Goal: Task Accomplishment & Management: Complete application form

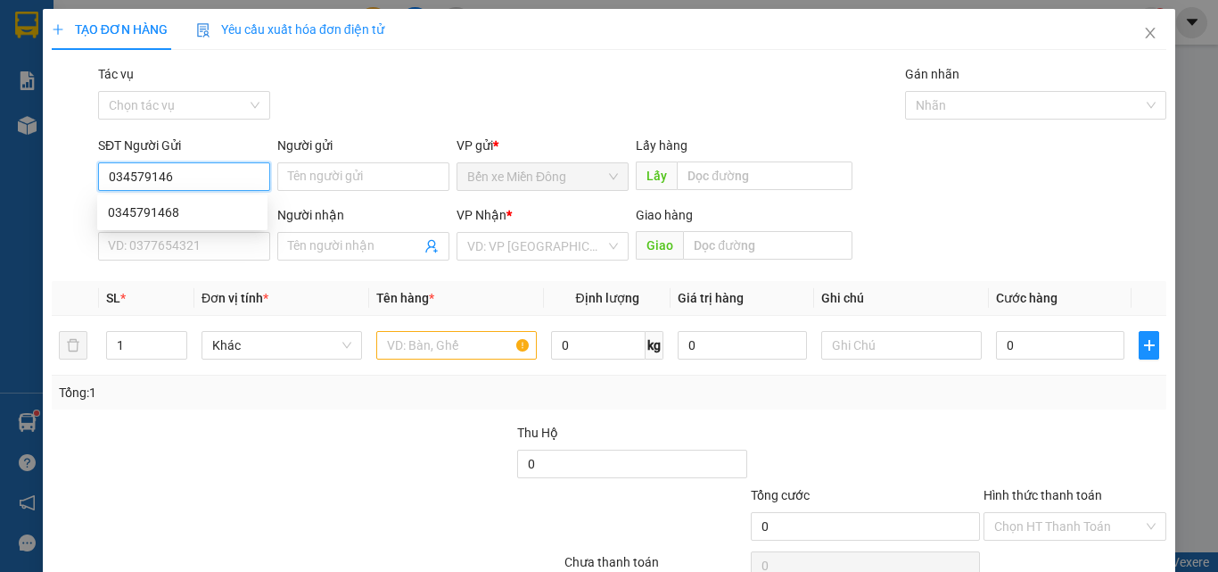
type input "0345791468"
click at [148, 212] on div "0345791468" at bounding box center [182, 212] width 149 height 20
type input "0385558554"
type input "EABAR"
type input "0345791468"
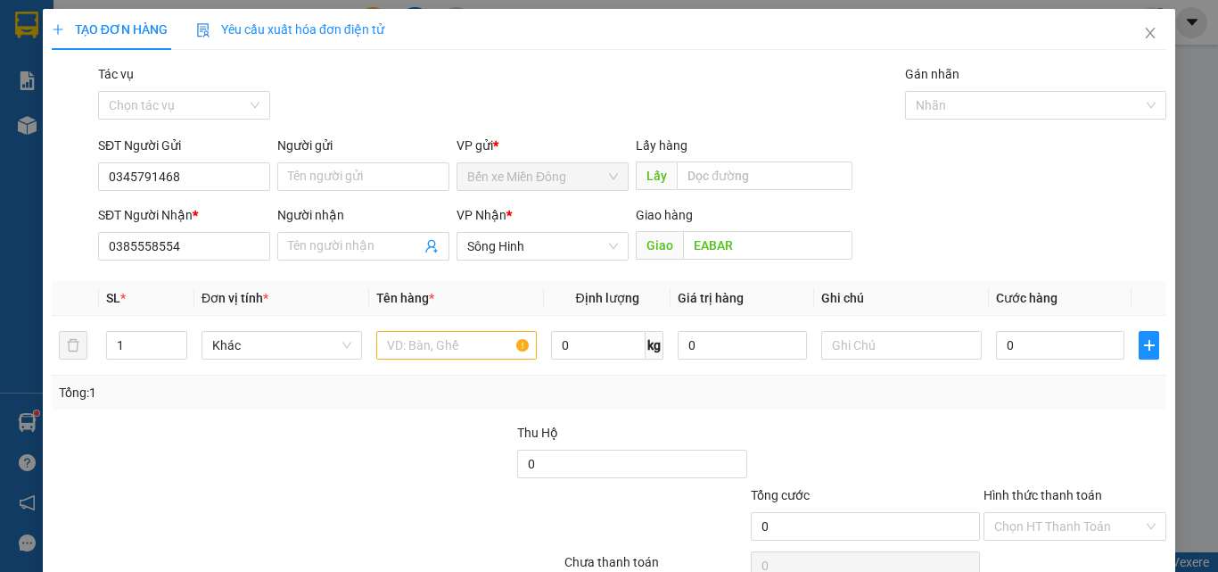
click at [491, 379] on div "Tổng: 1" at bounding box center [609, 393] width 1115 height 34
drag, startPoint x: 490, startPoint y: 362, endPoint x: 483, endPoint y: 348, distance: 16.0
click at [489, 361] on div at bounding box center [456, 345] width 161 height 36
click at [482, 347] on input "text" at bounding box center [456, 345] width 161 height 29
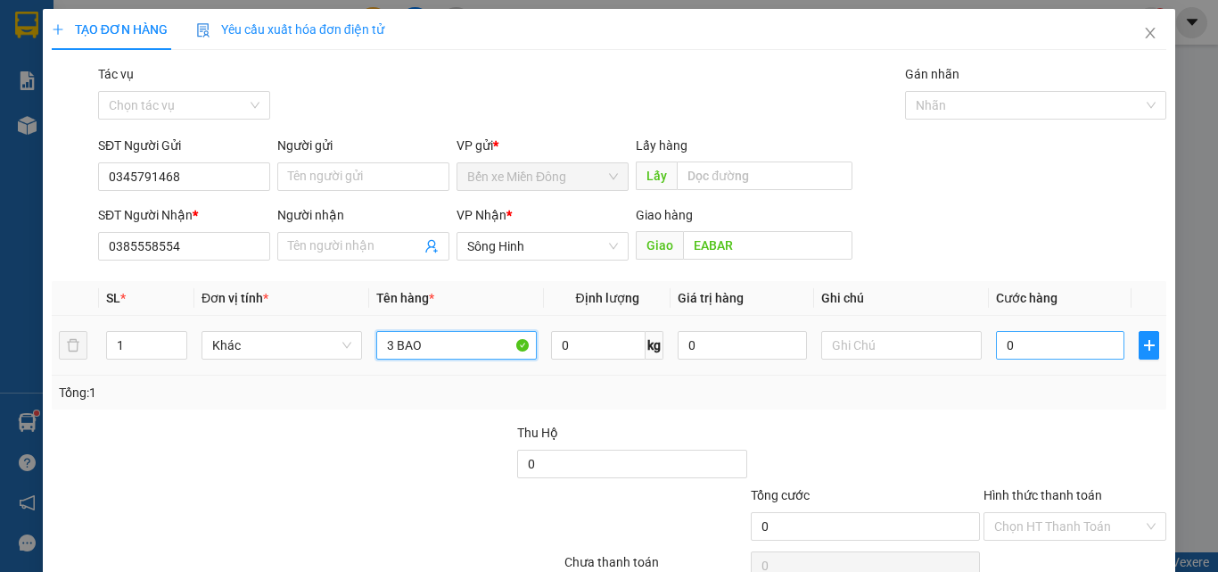
type input "3 BAO"
type input "01"
type input "1"
type input "017"
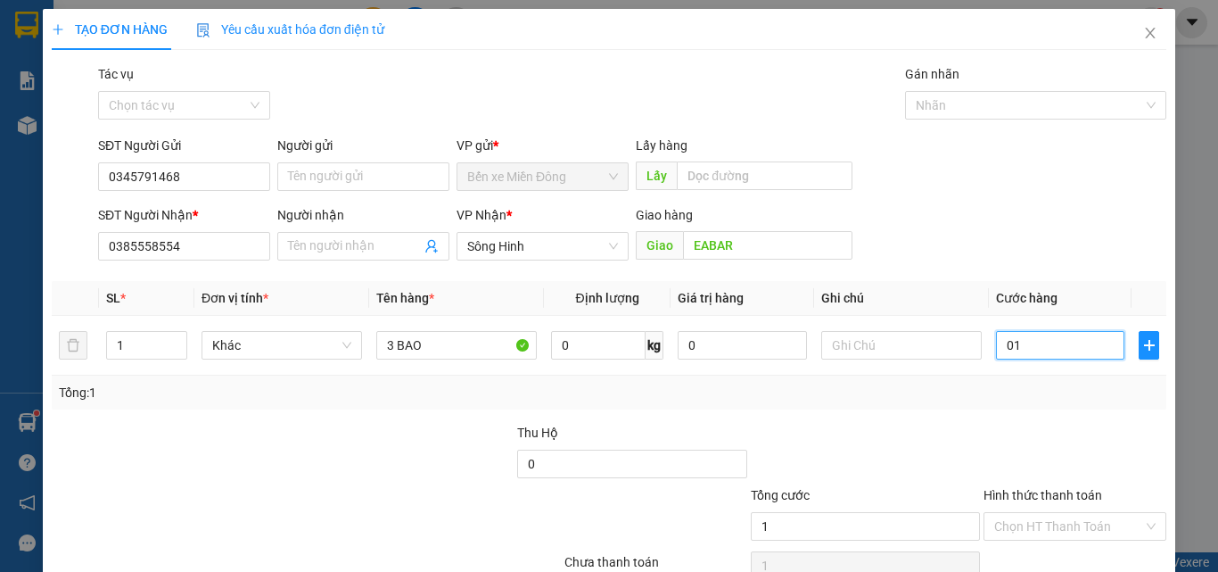
type input "17"
type input "0.170"
type input "170"
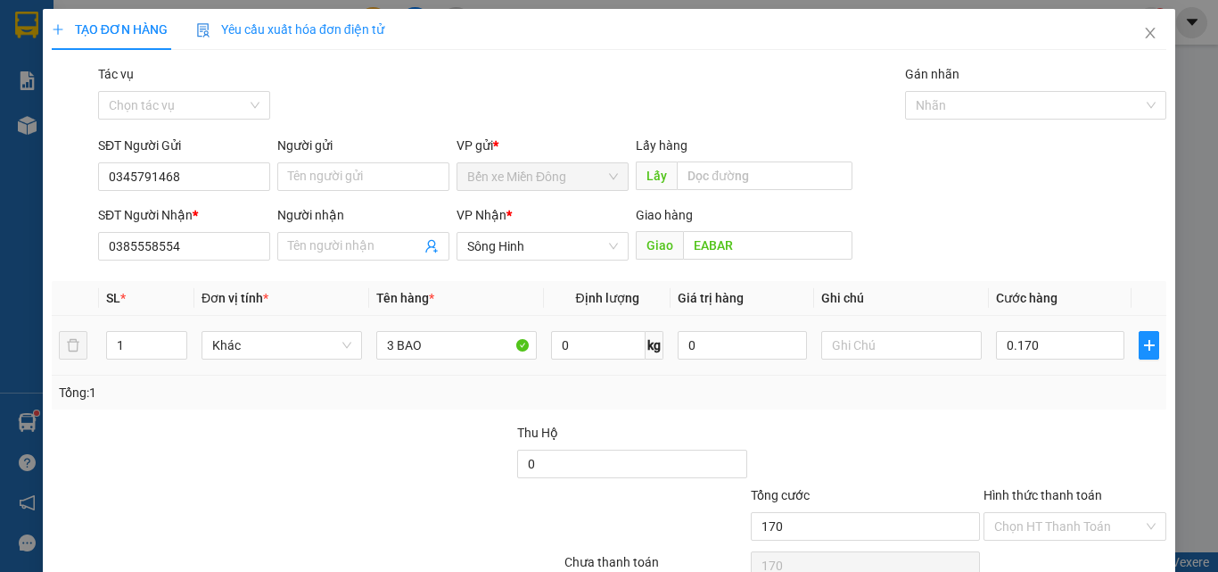
type input "170.000"
drag, startPoint x: 988, startPoint y: 386, endPoint x: 1122, endPoint y: 475, distance: 160.3
click at [1008, 401] on div "Tổng: 1" at bounding box center [609, 393] width 1101 height 20
click at [1119, 520] on input "Hình thức thanh toán" at bounding box center [1068, 526] width 149 height 27
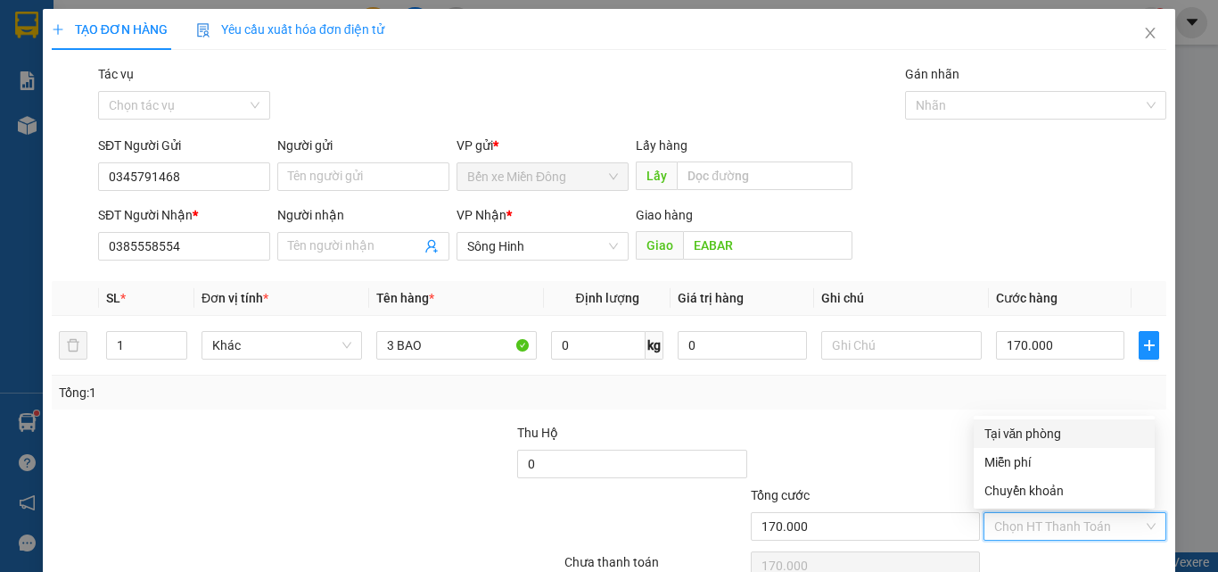
drag, startPoint x: 1076, startPoint y: 437, endPoint x: 1064, endPoint y: 470, distance: 35.0
click at [1076, 438] on div "Tại văn phòng" at bounding box center [1065, 434] width 160 height 20
type input "0"
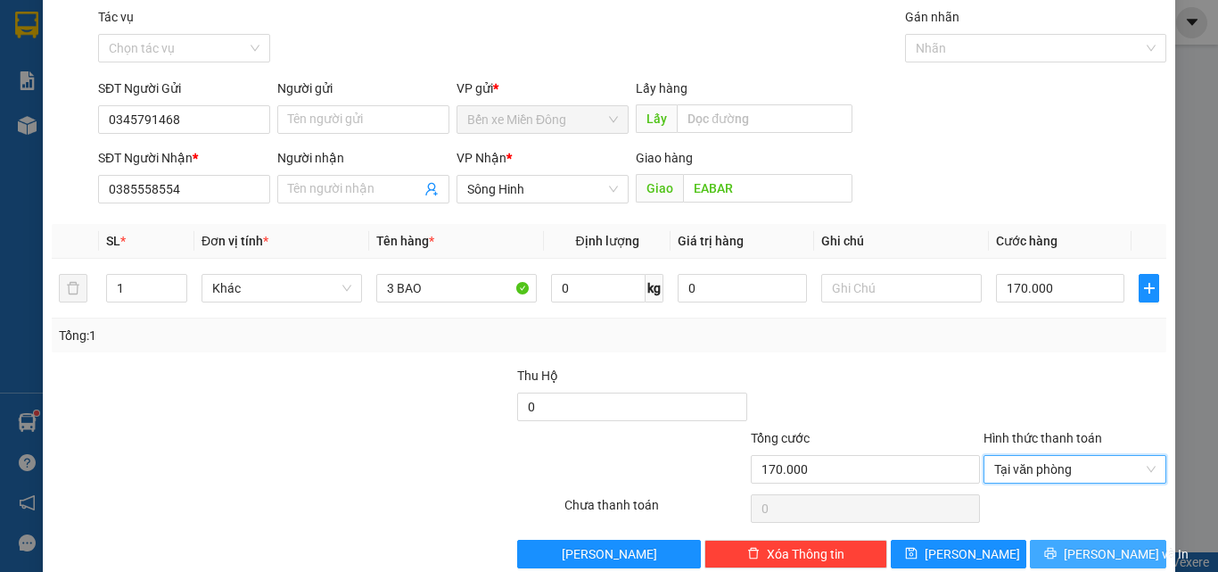
scroll to position [88, 0]
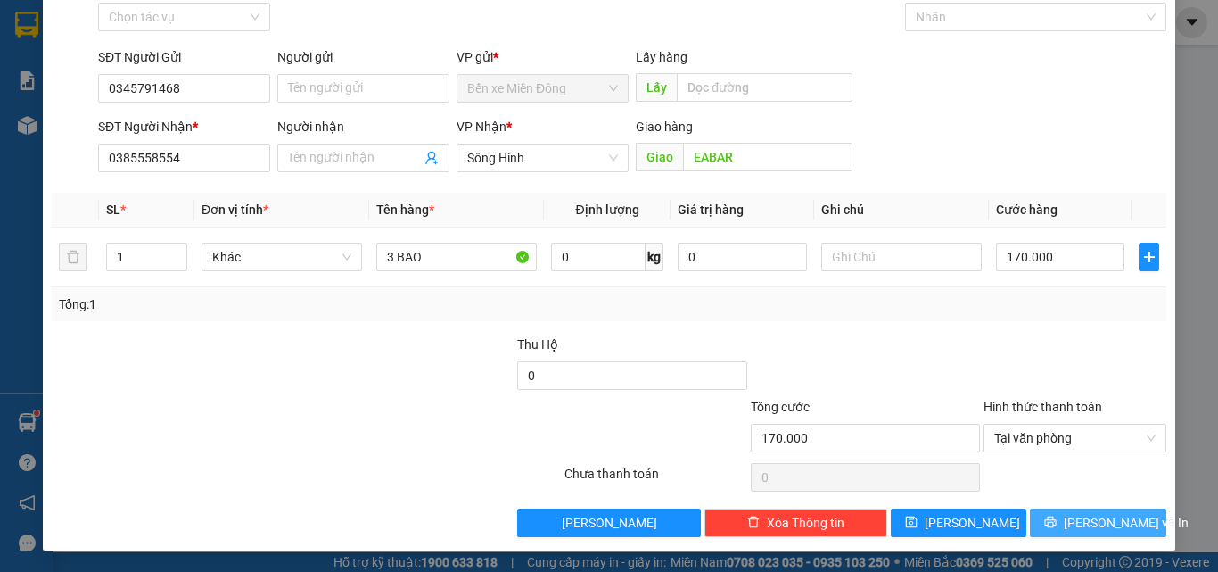
click at [1100, 510] on button "[PERSON_NAME] và In" at bounding box center [1098, 522] width 136 height 29
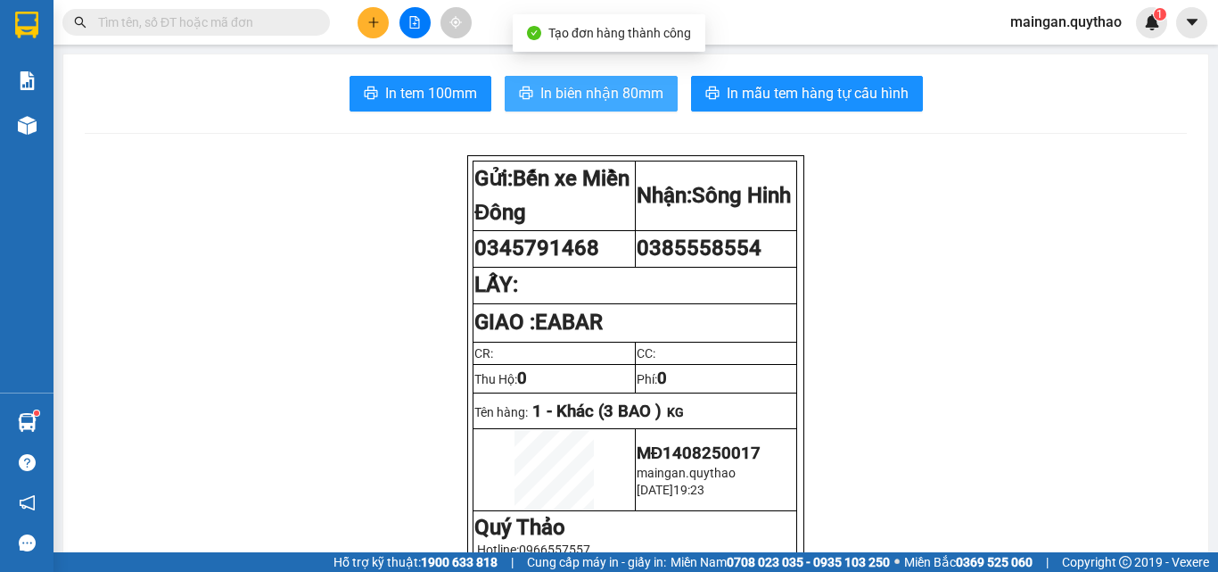
drag, startPoint x: 582, startPoint y: 62, endPoint x: 577, endPoint y: 77, distance: 16.1
click at [576, 83] on span "In biên nhận 80mm" at bounding box center [602, 93] width 123 height 22
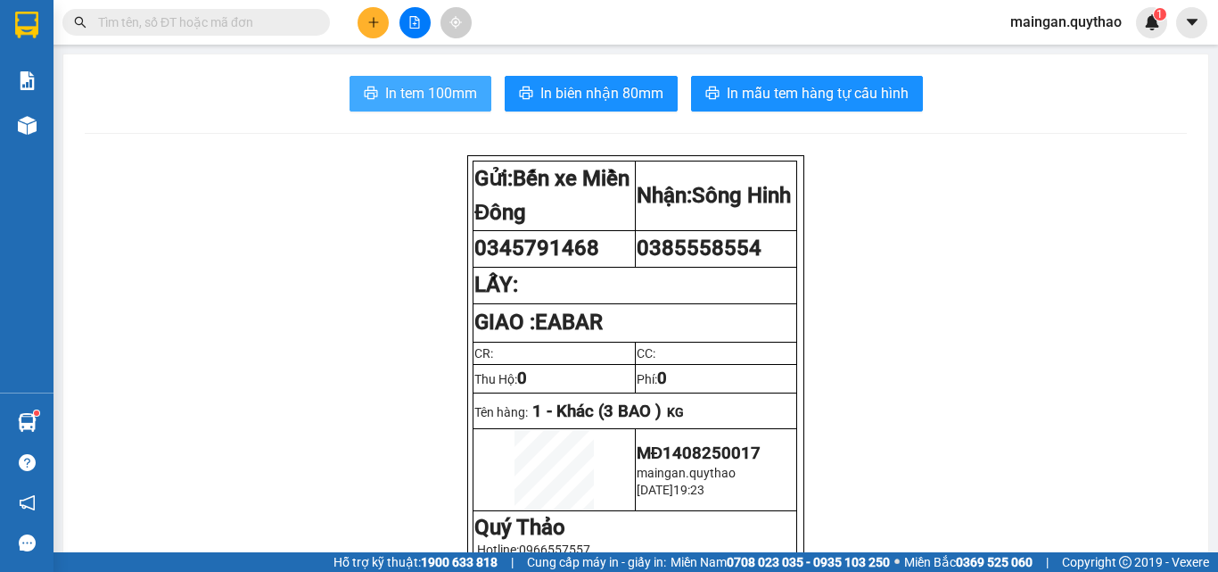
click at [451, 89] on span "In tem 100mm" at bounding box center [431, 93] width 92 height 22
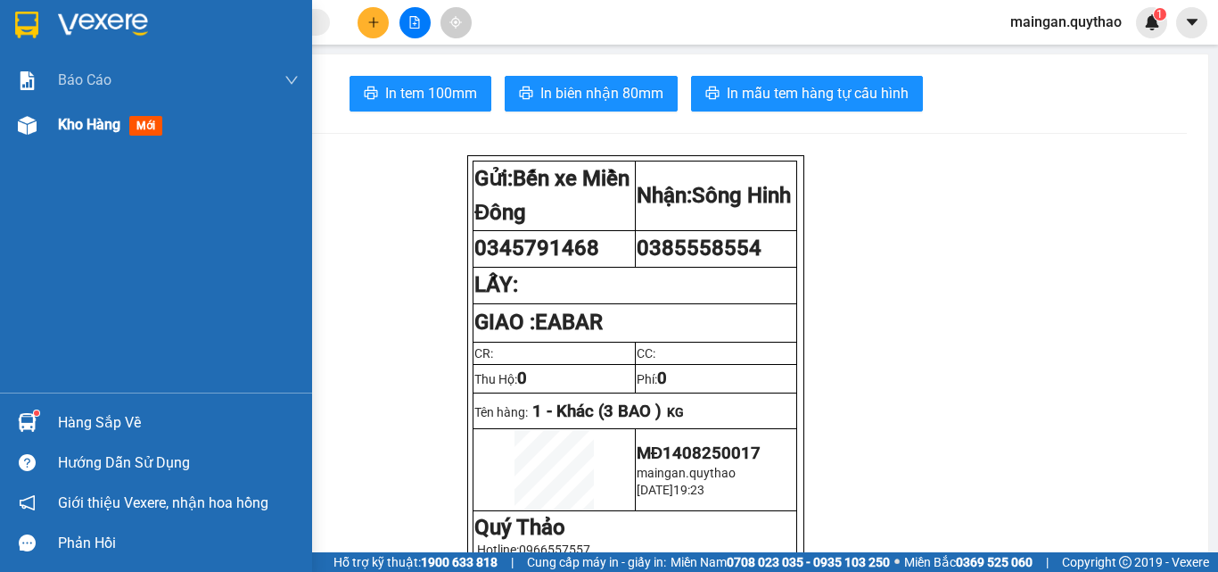
click at [85, 138] on div "Kho hàng mới" at bounding box center [178, 125] width 241 height 45
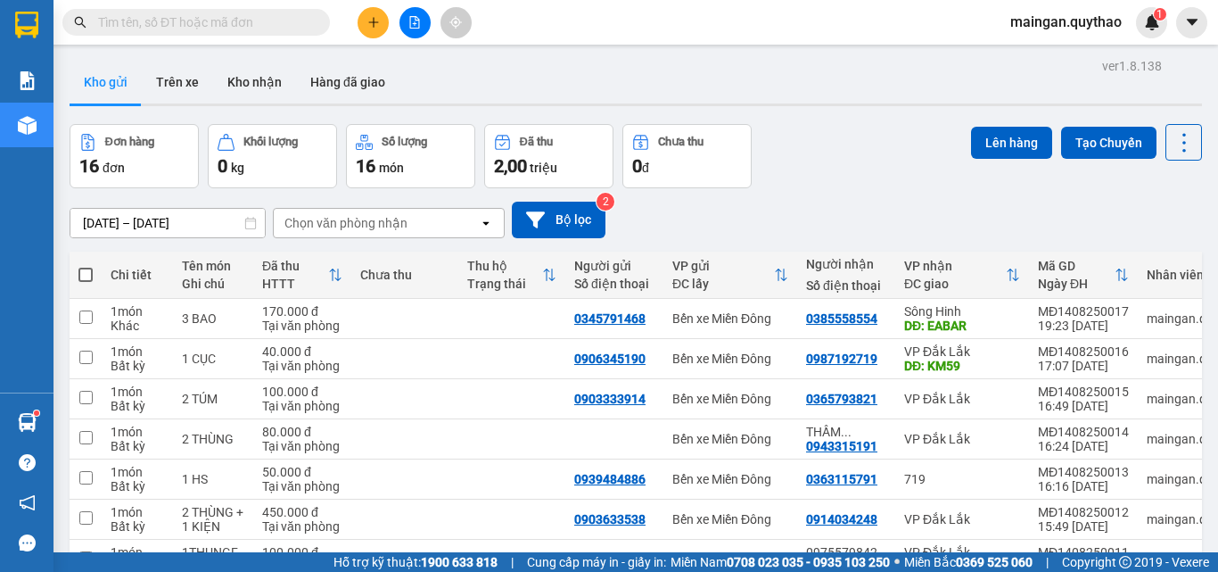
click at [183, 227] on input "[DATE] – [DATE]" at bounding box center [167, 223] width 194 height 29
click at [813, 110] on div "ver 1.8.138 Kho gửi Trên xe Kho nhận Hàng đã giao Đơn hàng 16 đơn Khối lượng 0 …" at bounding box center [635, 409] width 1147 height 711
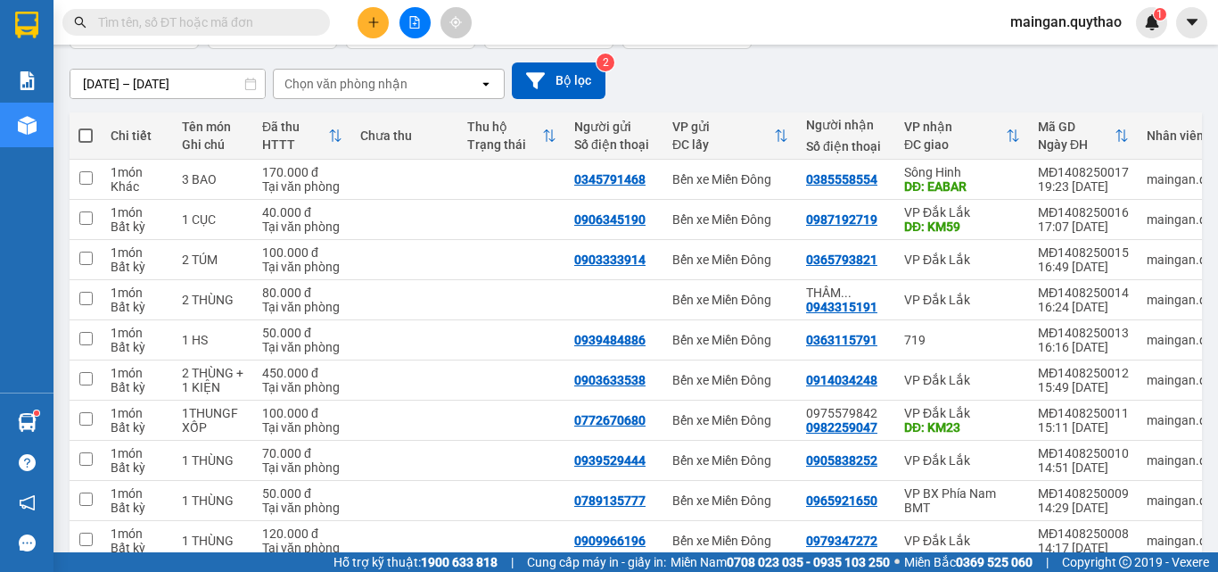
scroll to position [228, 0]
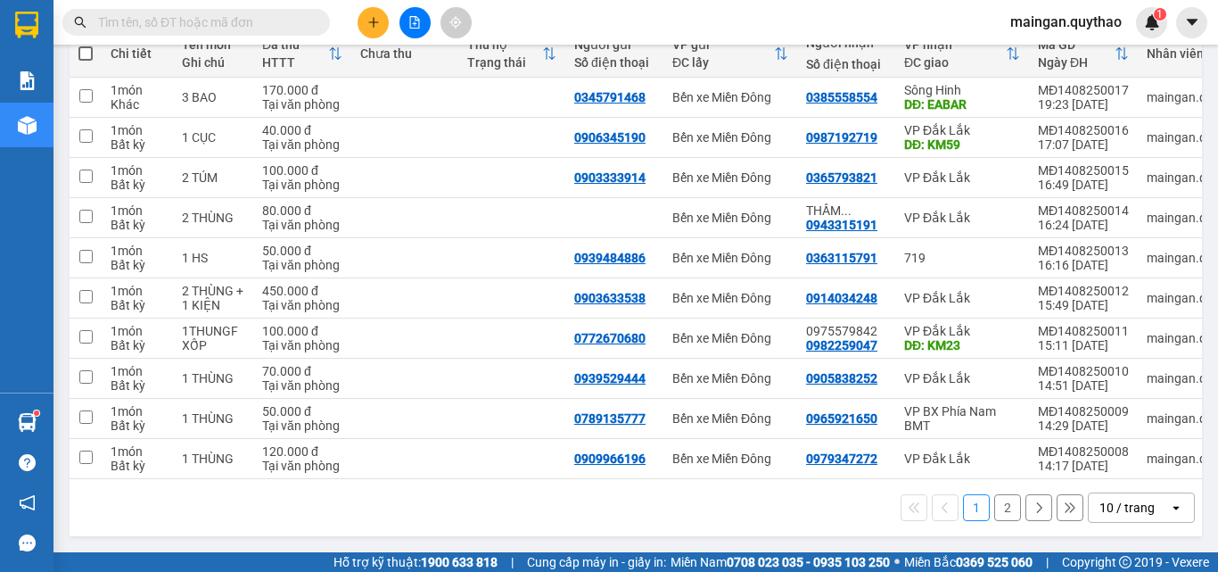
click at [1152, 504] on div "10 / trang" at bounding box center [1129, 507] width 80 height 29
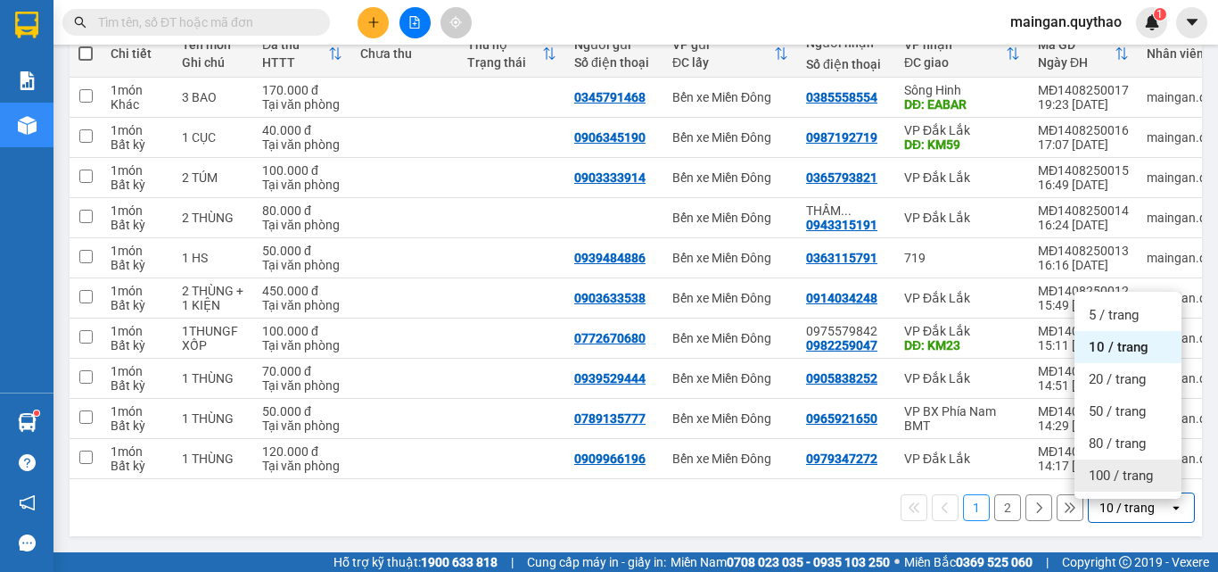
click at [1130, 459] on div "100 / trang" at bounding box center [1128, 475] width 107 height 32
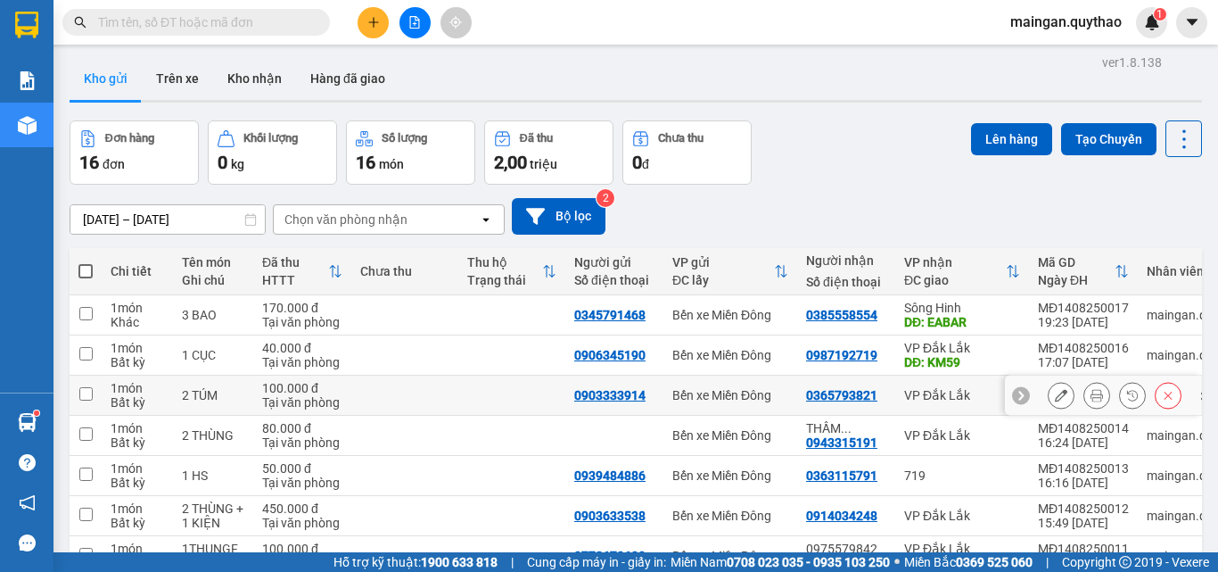
scroll to position [0, 0]
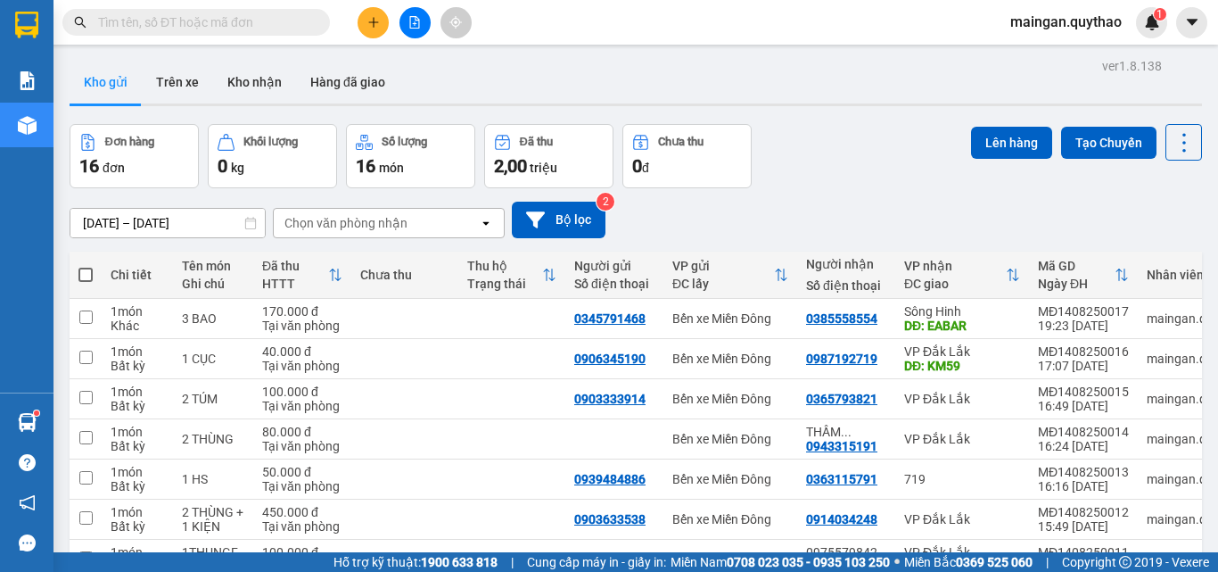
click at [94, 274] on th at bounding box center [86, 275] width 32 height 47
click at [87, 279] on span at bounding box center [85, 275] width 14 height 14
click at [86, 266] on input "checkbox" at bounding box center [86, 266] width 0 height 0
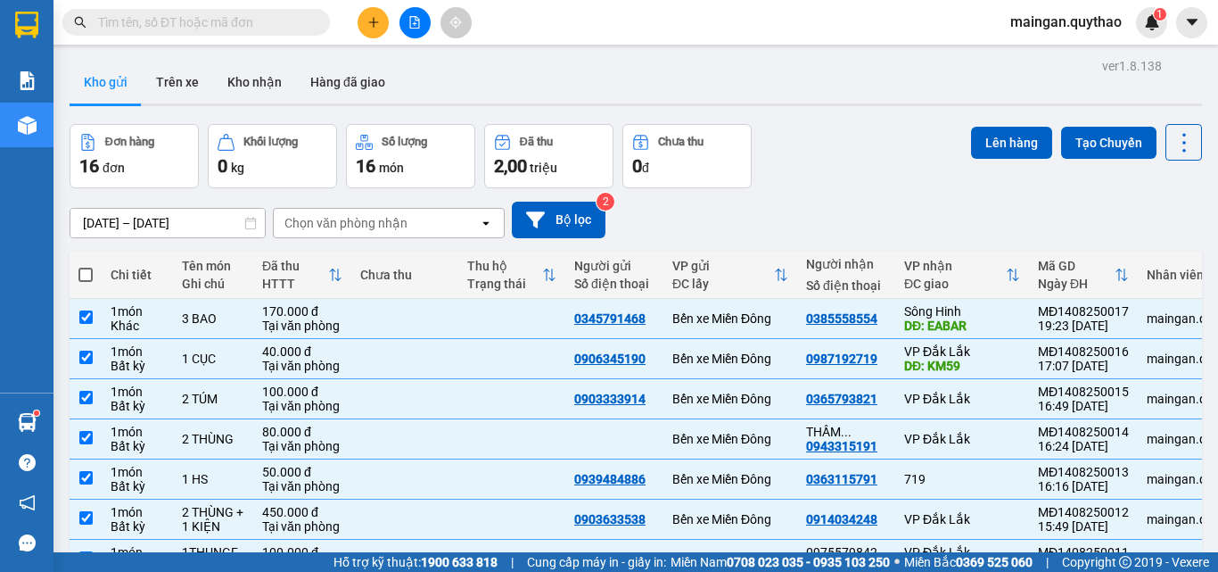
checkbox input "true"
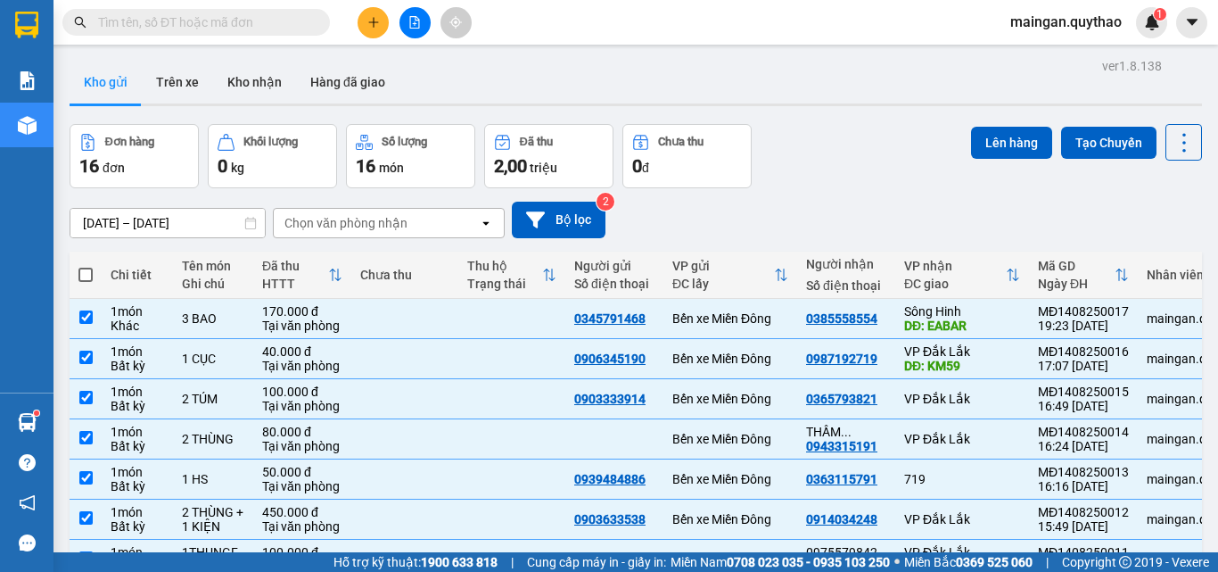
checkbox input "true"
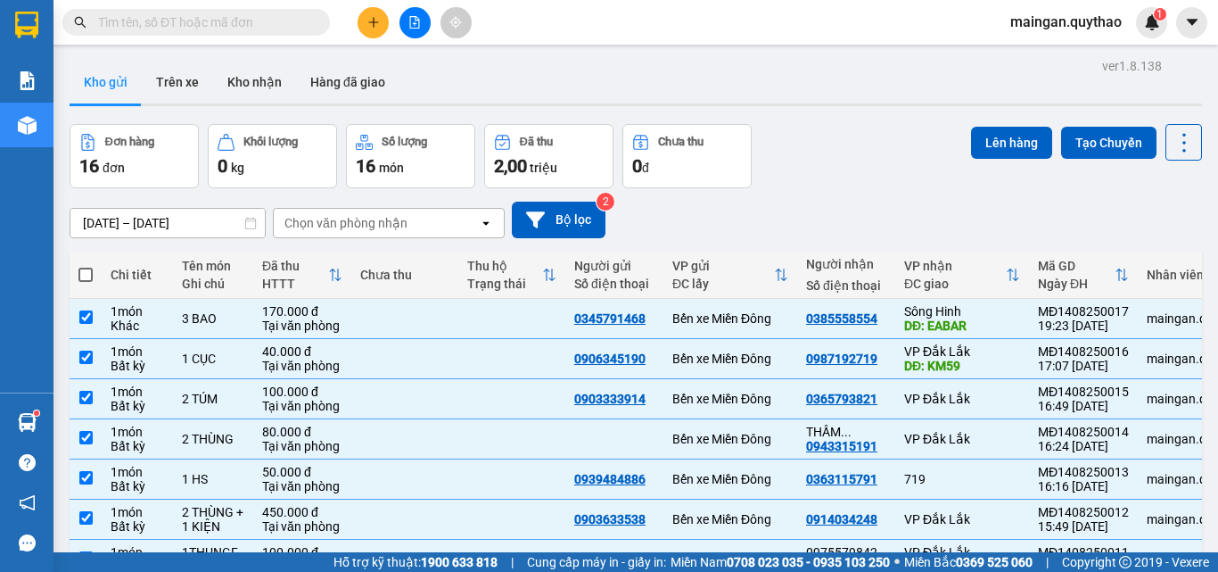
checkbox input "true"
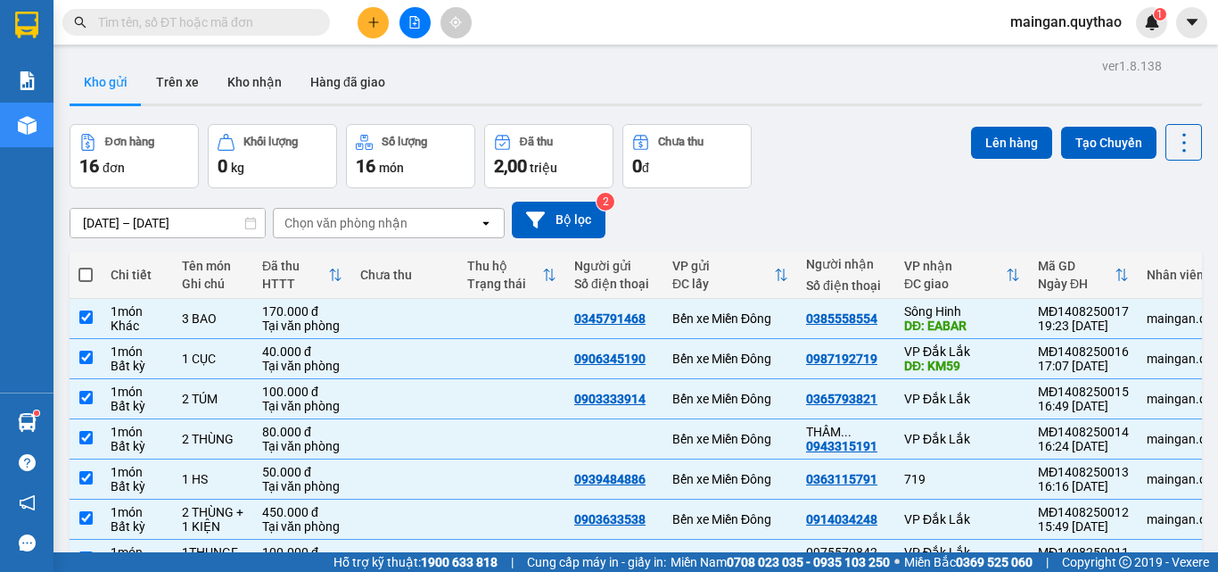
checkbox input "true"
click at [984, 156] on button "Lên hàng" at bounding box center [1011, 143] width 81 height 32
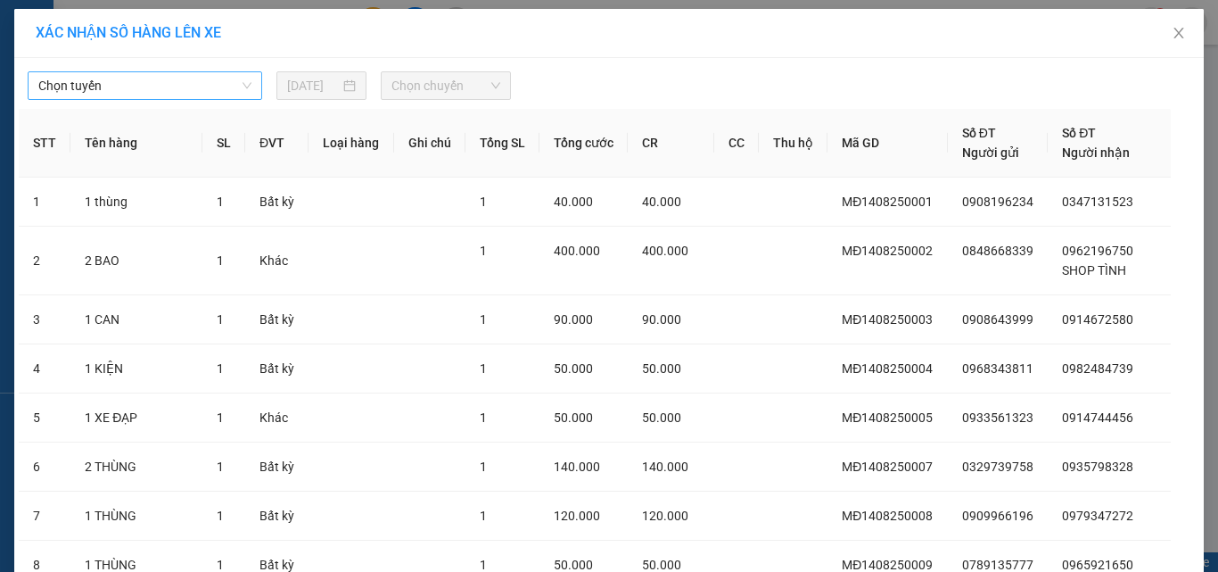
click at [160, 89] on span "Chọn tuyến" at bounding box center [144, 85] width 213 height 27
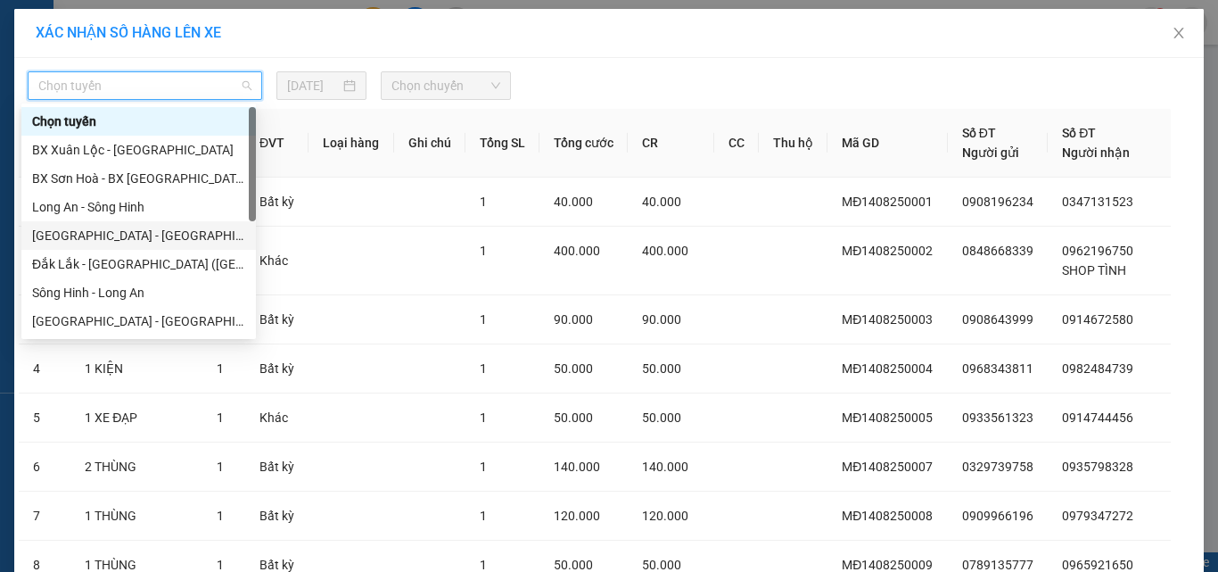
click at [111, 235] on div "[GEOGRAPHIC_DATA] - [GEOGRAPHIC_DATA] ([GEOGRAPHIC_DATA] mới)" at bounding box center [138, 236] width 213 height 20
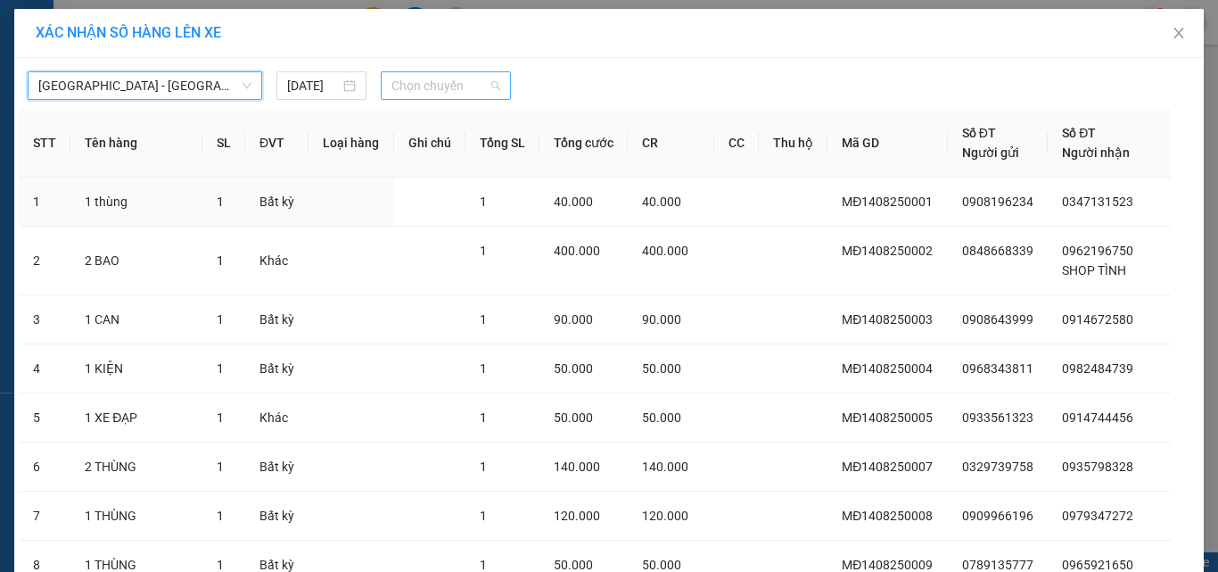
click at [478, 85] on span "Chọn chuyến" at bounding box center [447, 85] width 110 height 27
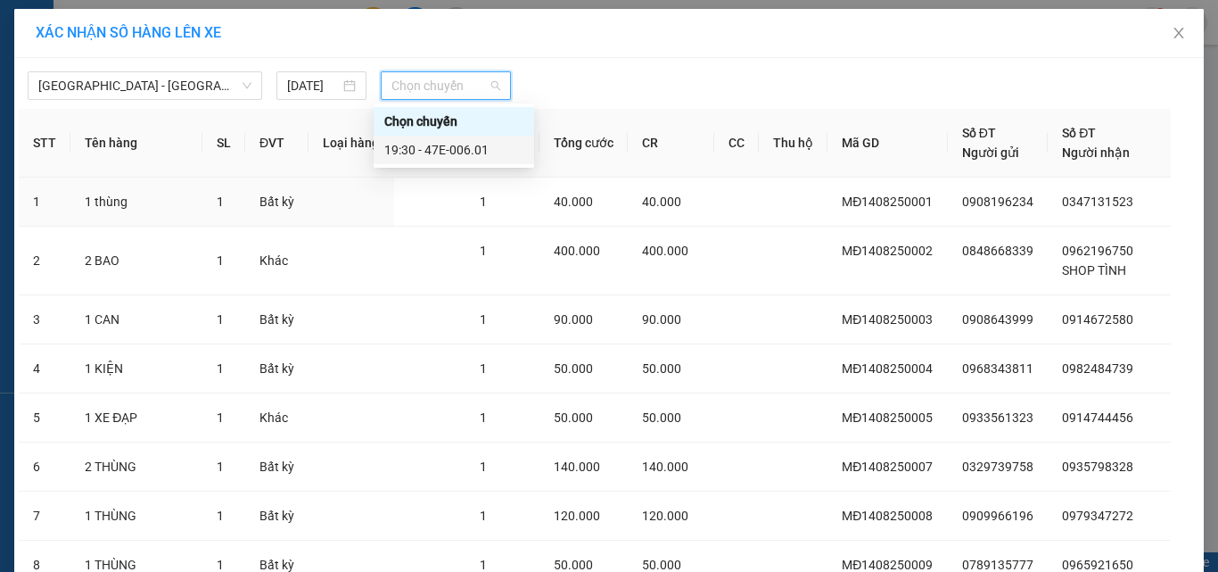
click at [469, 152] on div "19:30 - 47E-006.01" at bounding box center [453, 150] width 139 height 20
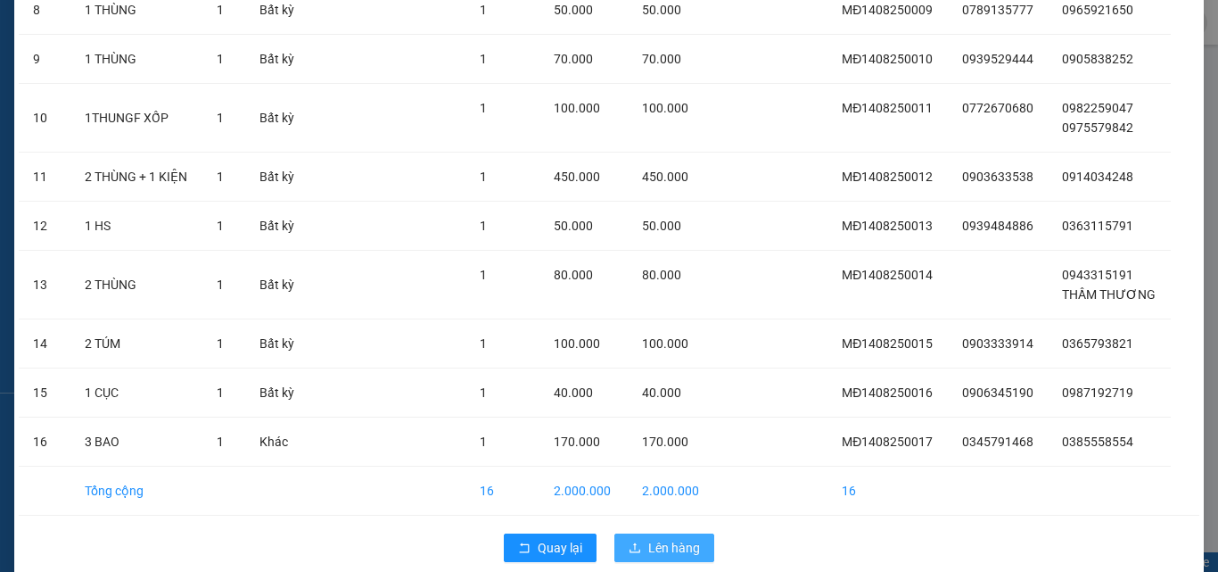
scroll to position [607, 0]
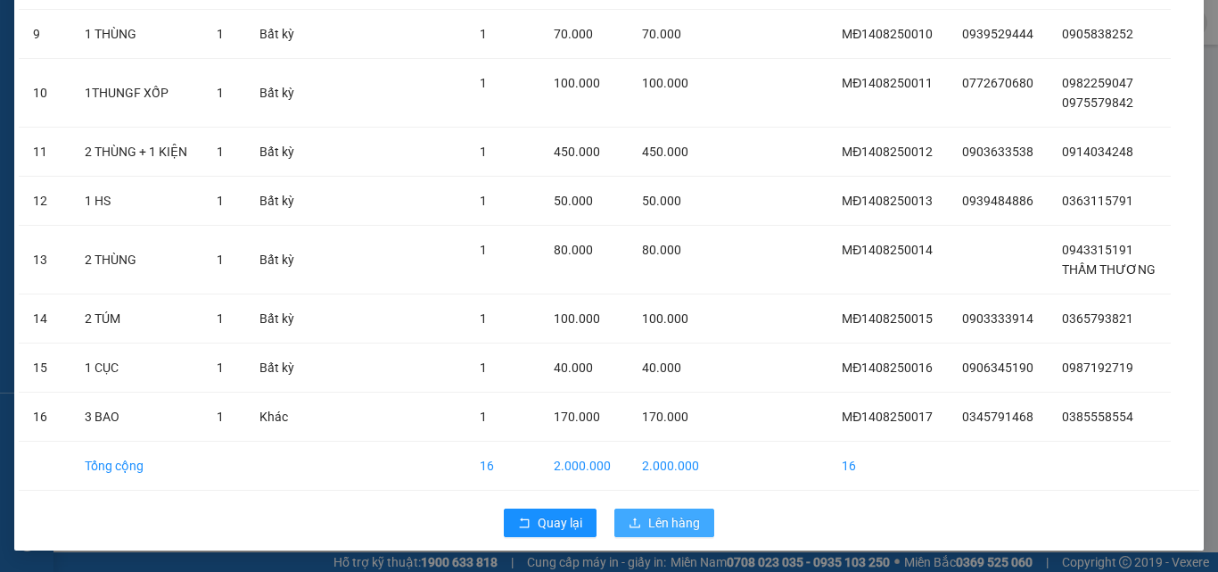
click at [684, 527] on span "Lên hàng" at bounding box center [674, 523] width 52 height 20
click at [683, 525] on span "Lên hàng" at bounding box center [674, 523] width 52 height 20
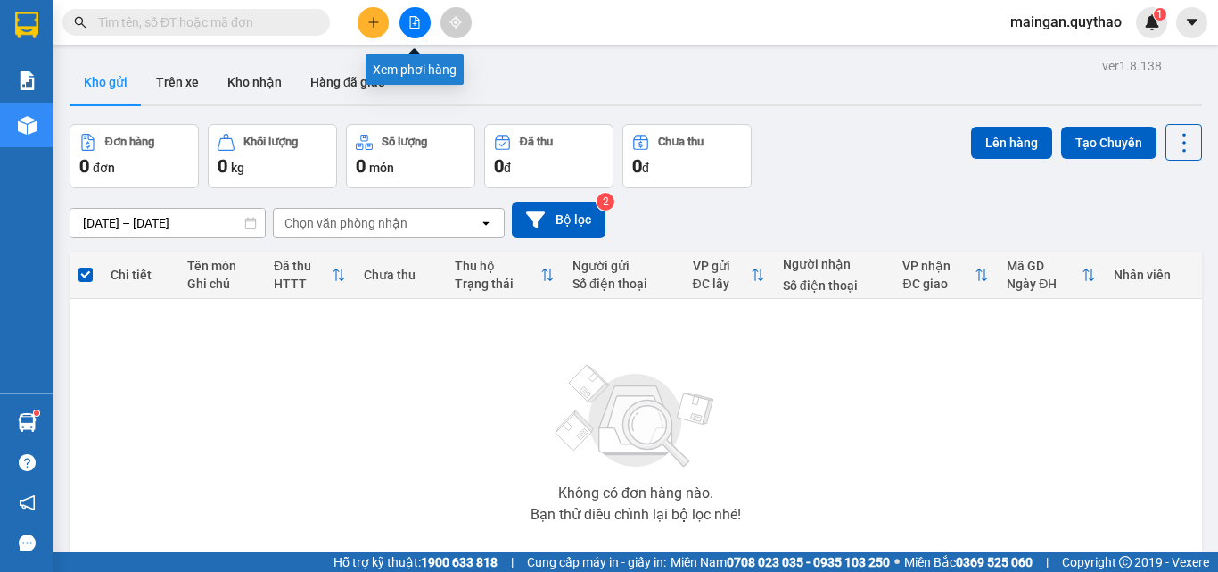
click at [416, 33] on button at bounding box center [415, 22] width 31 height 31
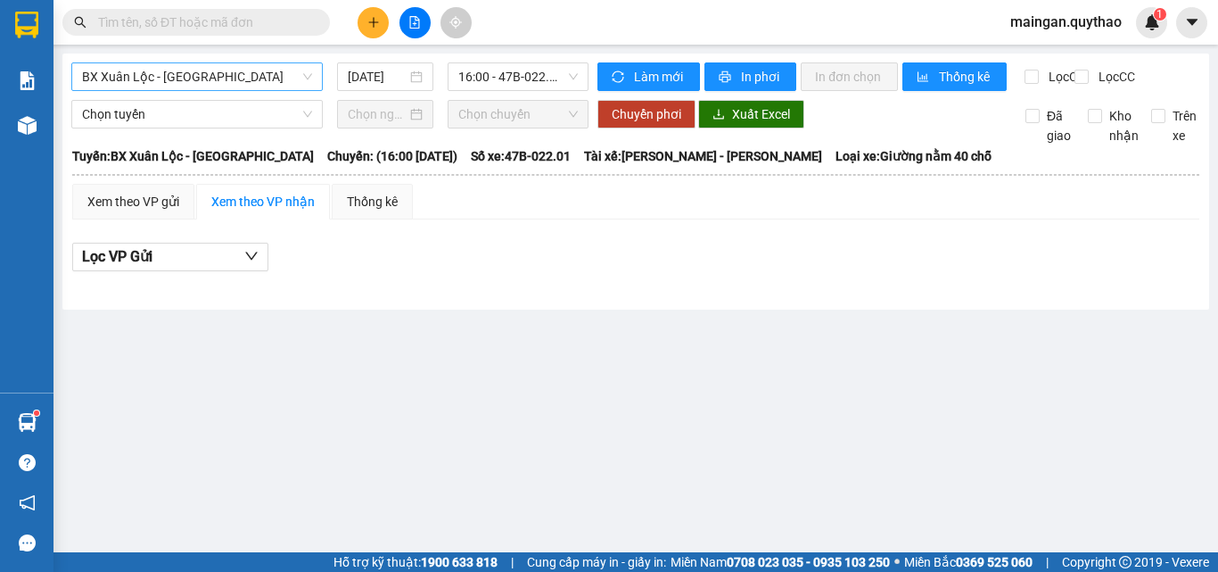
click at [235, 77] on span "BX Xuân Lộc - [GEOGRAPHIC_DATA]" at bounding box center [197, 76] width 230 height 27
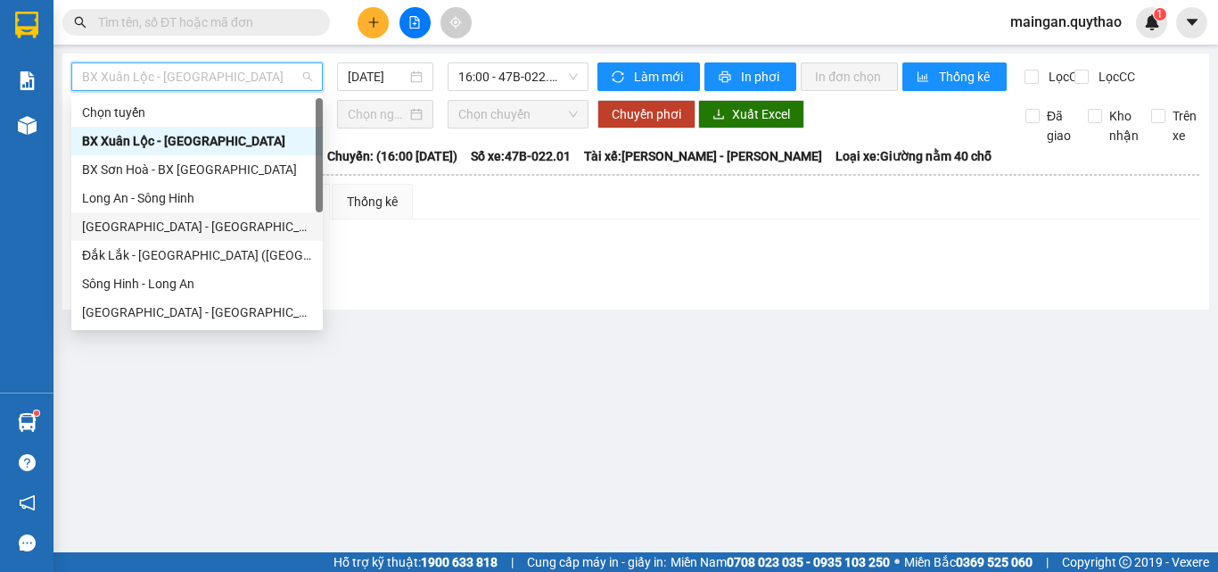
click at [187, 217] on div "[GEOGRAPHIC_DATA] - [GEOGRAPHIC_DATA] ([GEOGRAPHIC_DATA] mới)" at bounding box center [197, 226] width 252 height 29
type input "[DATE]"
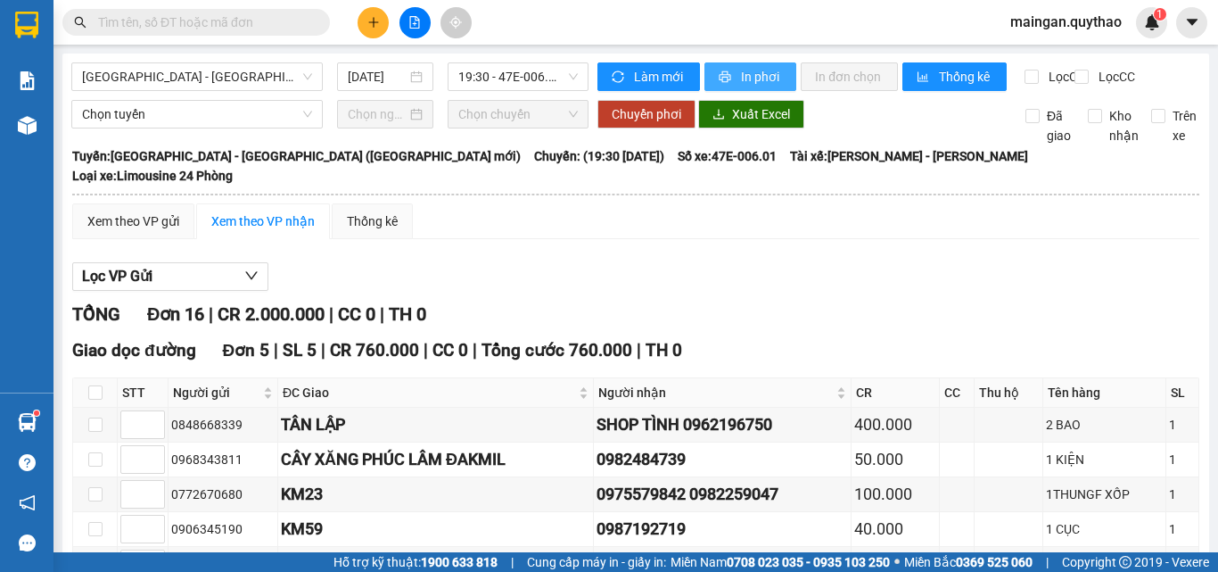
click at [719, 73] on icon "printer" at bounding box center [725, 76] width 12 height 12
drag, startPoint x: 543, startPoint y: 263, endPoint x: 493, endPoint y: 230, distance: 59.9
drag, startPoint x: 493, startPoint y: 230, endPoint x: 376, endPoint y: 23, distance: 238.1
click at [376, 23] on icon "plus" at bounding box center [373, 22] width 12 height 12
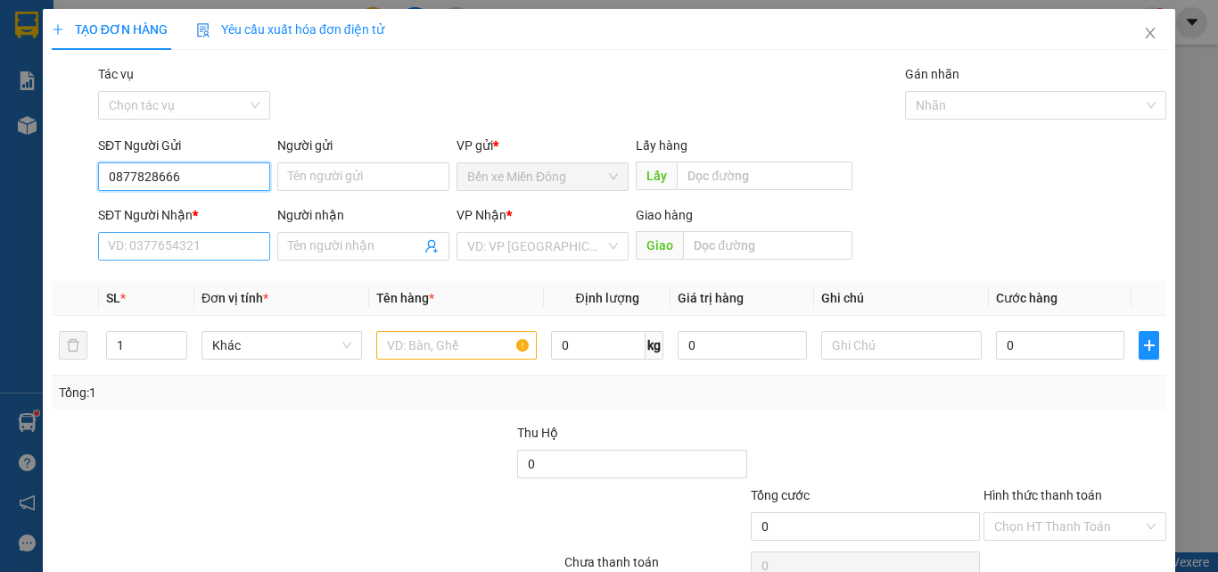
type input "0877828666"
click at [173, 243] on input "SĐT Người Nhận *" at bounding box center [184, 246] width 172 height 29
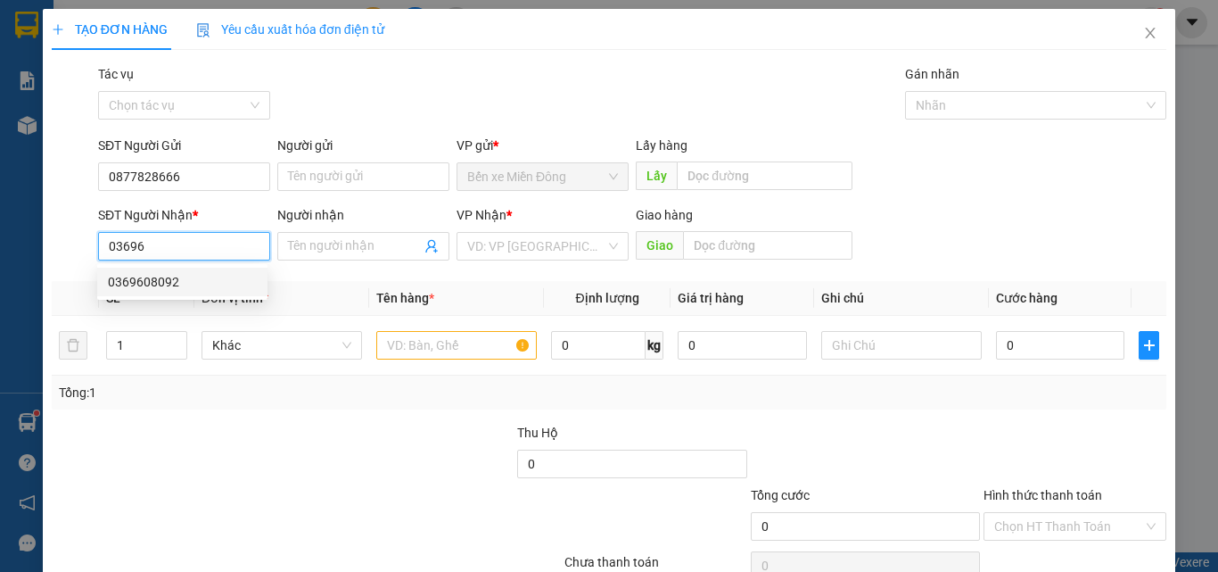
click at [193, 286] on div "0369608092" at bounding box center [182, 282] width 149 height 20
type input "0369608092"
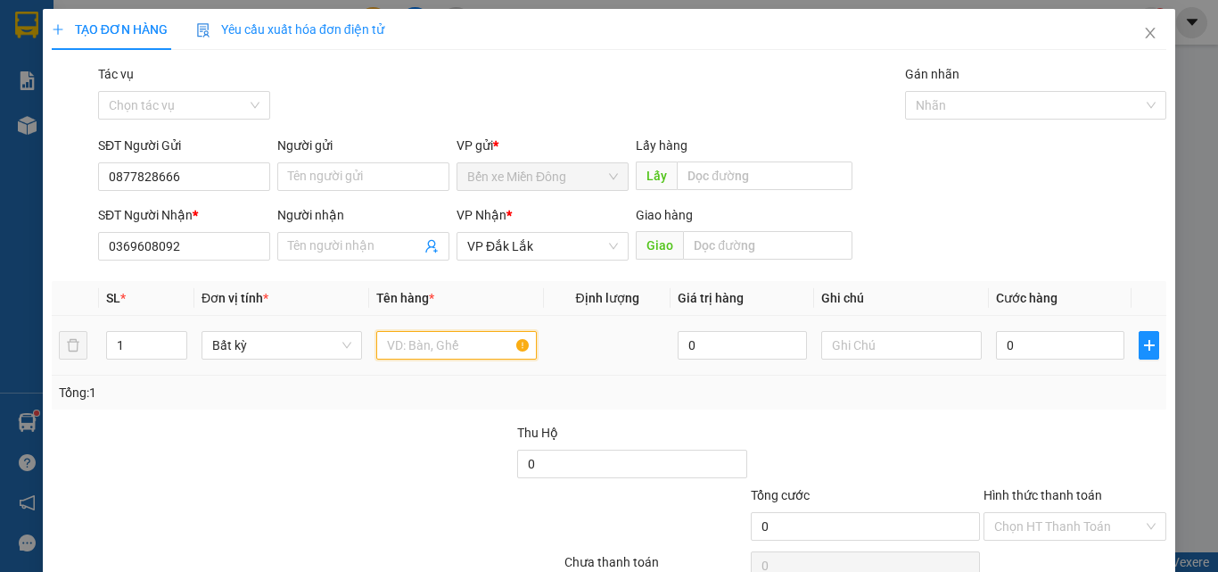
drag, startPoint x: 438, startPoint y: 350, endPoint x: 446, endPoint y: 382, distance: 33.1
click at [438, 352] on input "text" at bounding box center [456, 345] width 161 height 29
type input "1 HỘP"
drag, startPoint x: 1059, startPoint y: 352, endPoint x: 1053, endPoint y: 342, distance: 12.0
click at [1060, 352] on input "0" at bounding box center [1060, 345] width 128 height 29
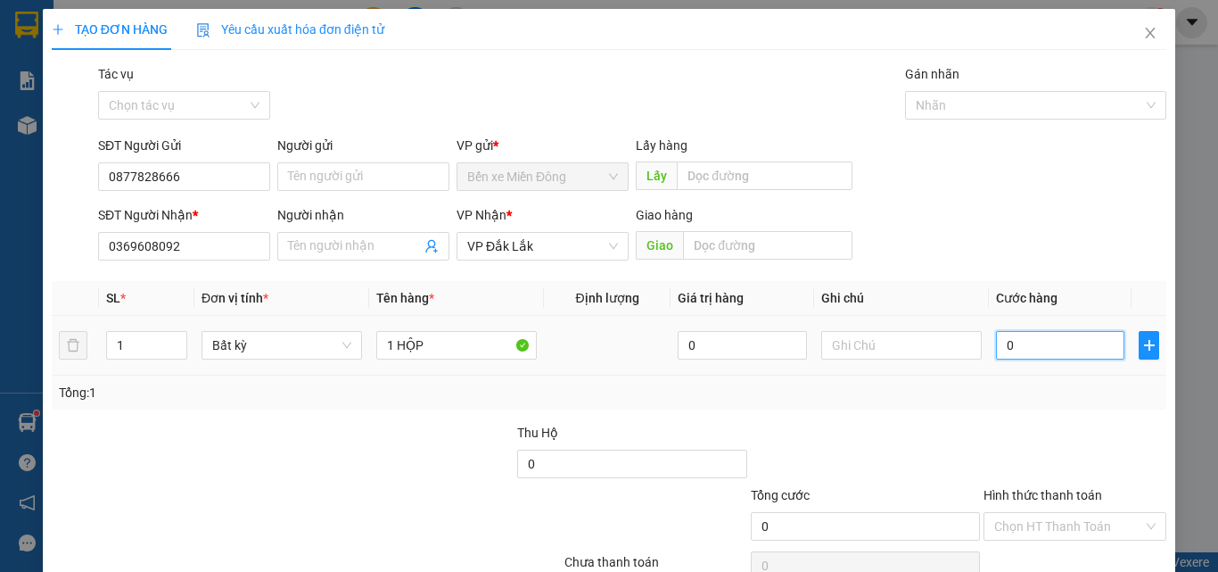
type input "3"
type input "30"
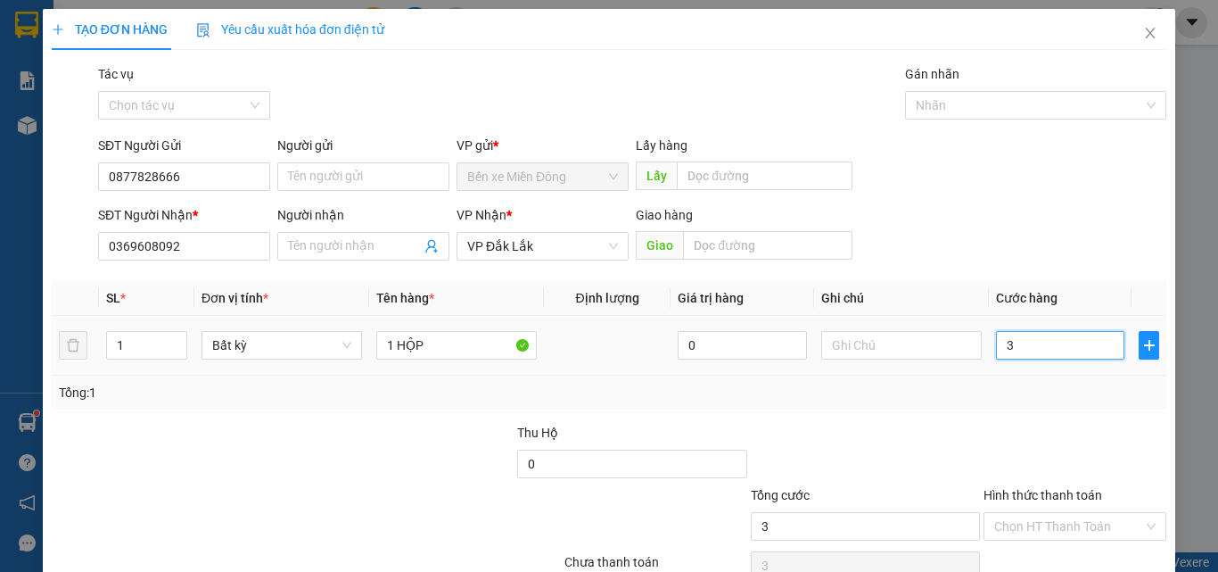
type input "30"
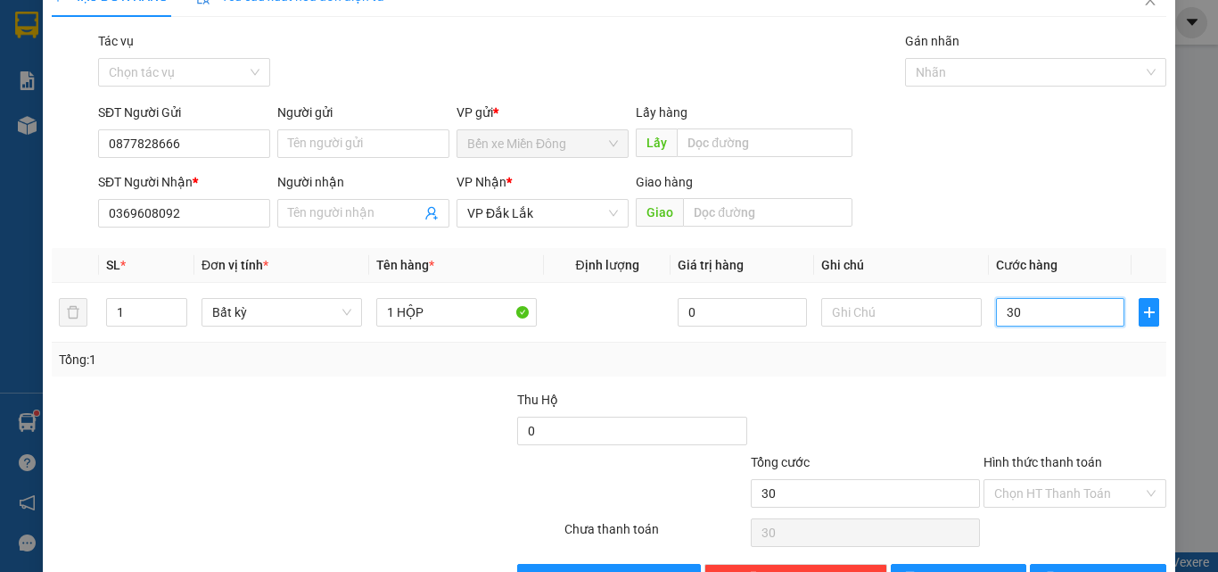
scroll to position [88, 0]
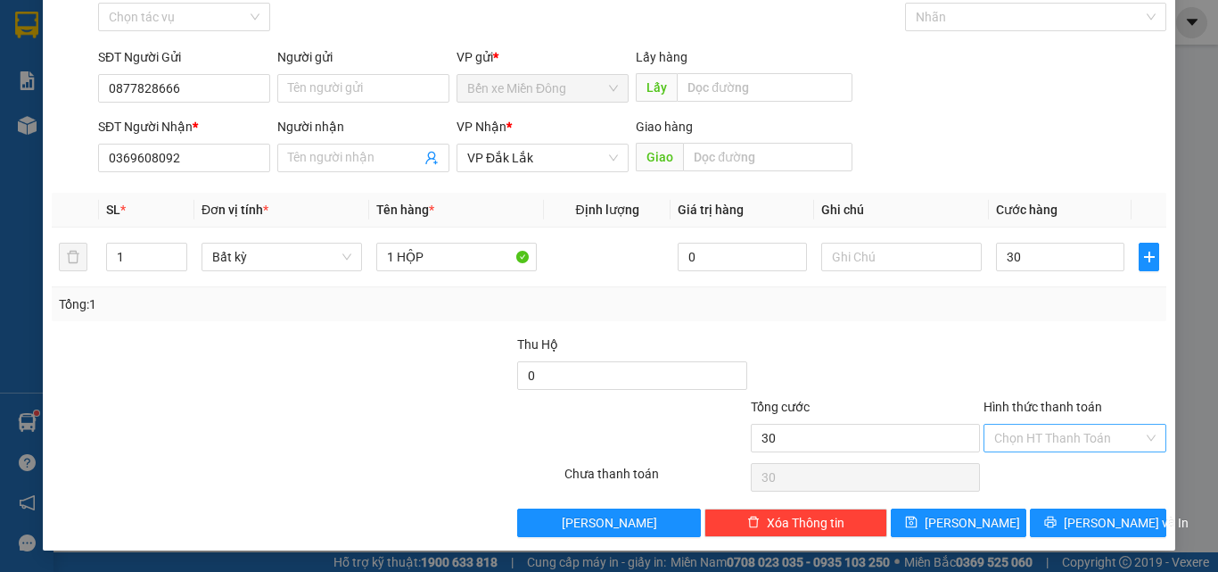
type input "30.000"
click at [1028, 428] on input "Hình thức thanh toán" at bounding box center [1068, 438] width 149 height 27
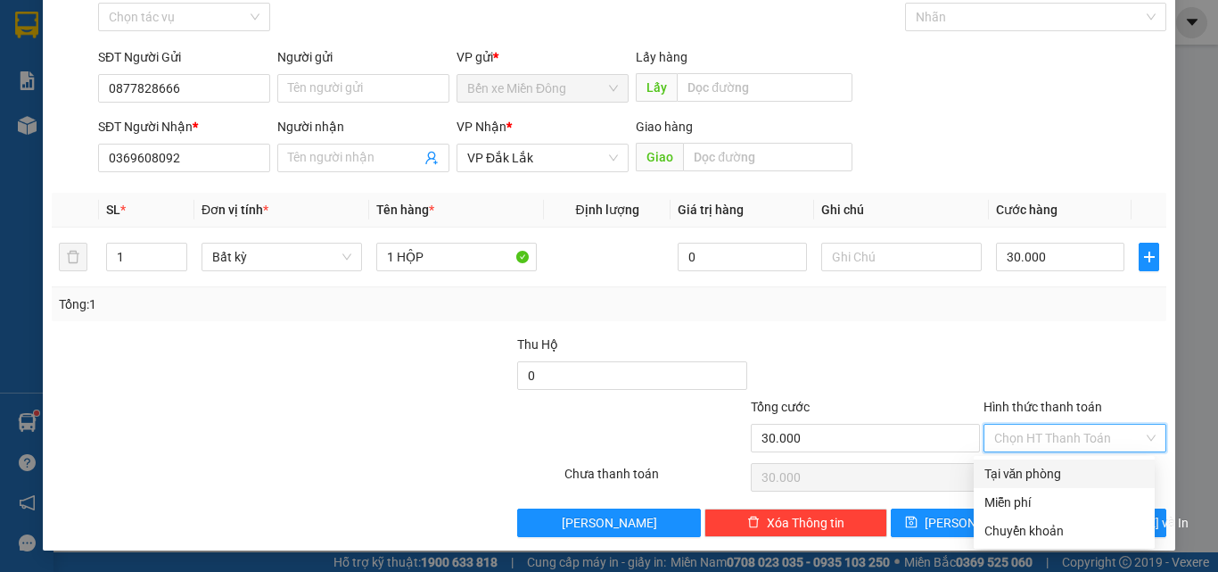
click at [1043, 462] on div "Tại văn phòng" at bounding box center [1064, 473] width 181 height 29
type input "0"
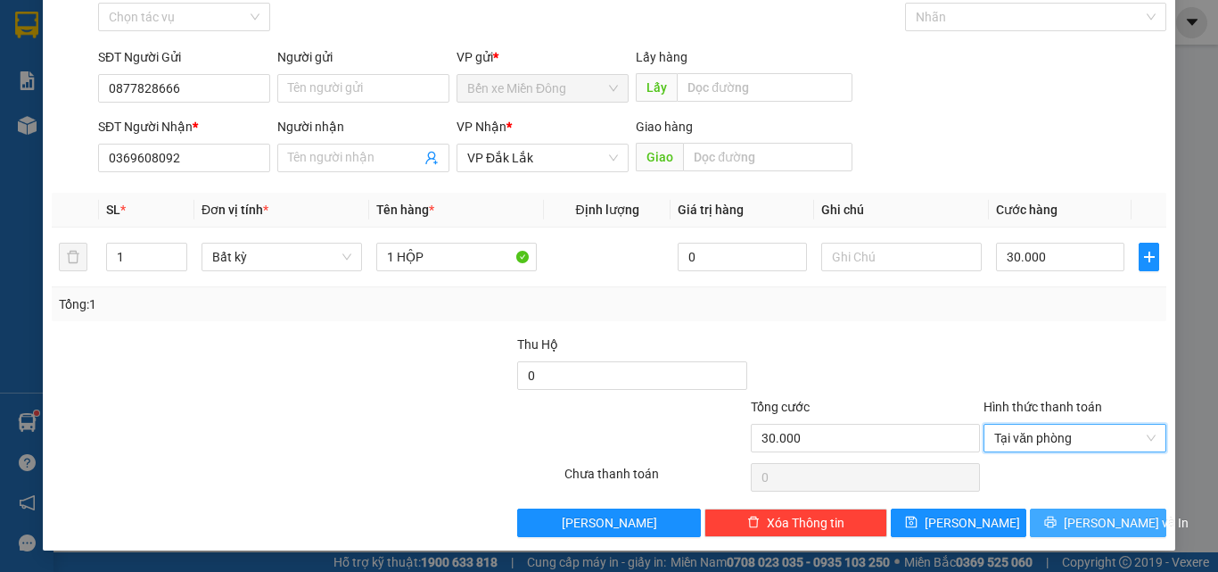
click at [1067, 522] on button "[PERSON_NAME] và In" at bounding box center [1098, 522] width 136 height 29
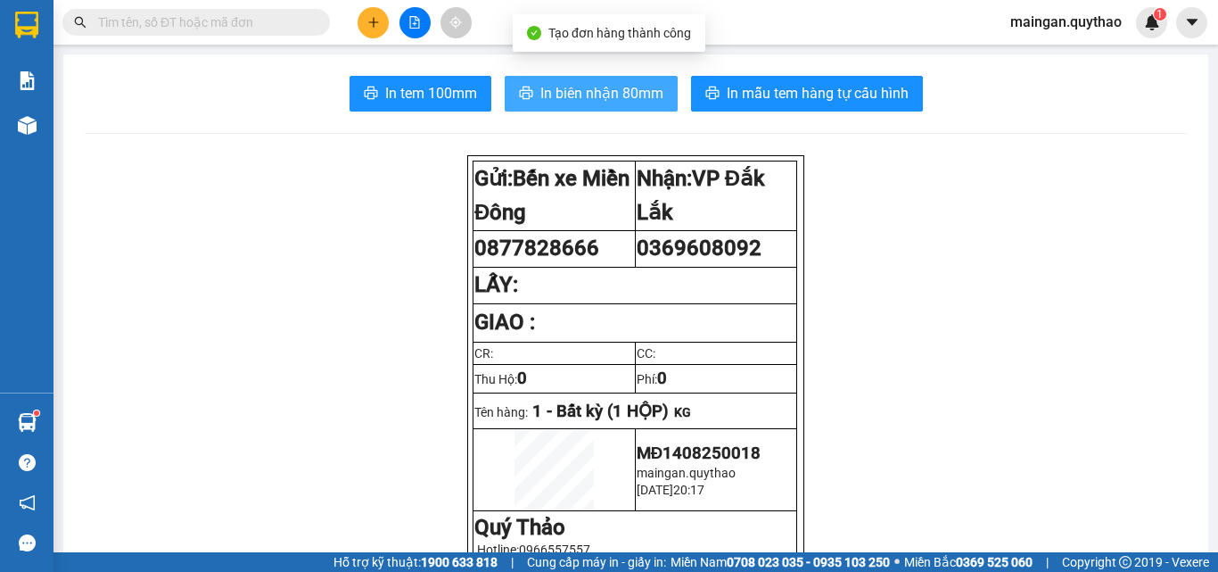
click at [573, 87] on span "In biên nhận 80mm" at bounding box center [602, 93] width 123 height 22
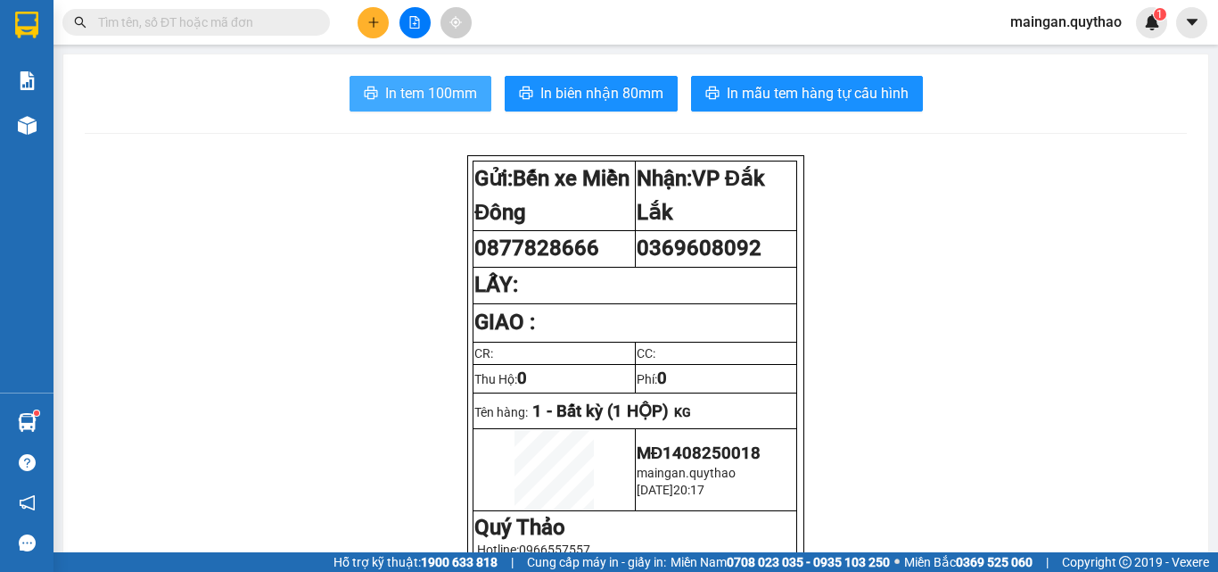
click at [396, 86] on span "In tem 100mm" at bounding box center [431, 93] width 92 height 22
